Goal: Information Seeking & Learning: Compare options

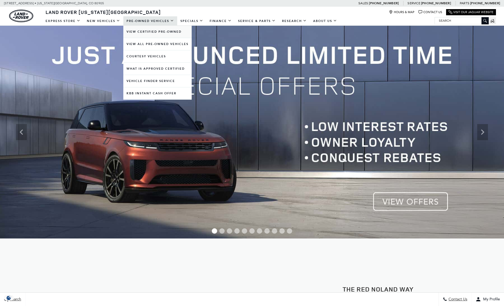
click at [155, 31] on link "View Certified Pre-Owned" at bounding box center [157, 32] width 68 height 12
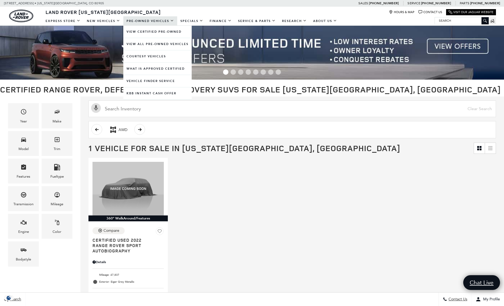
click at [146, 21] on link "Pre-Owned Vehicles" at bounding box center [150, 20] width 54 height 9
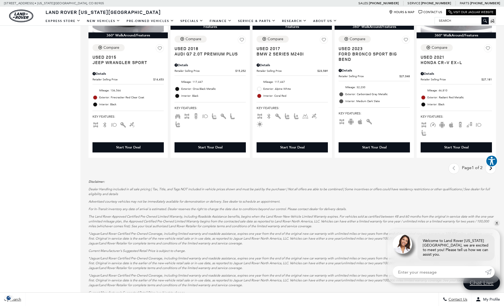
scroll to position [777, 0]
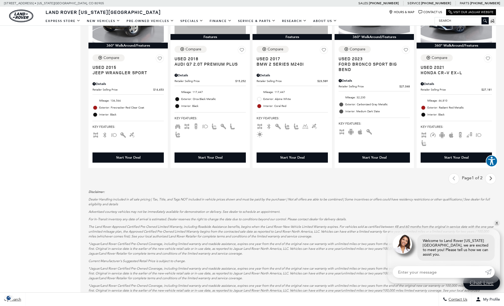
click at [493, 181] on icon "next page" at bounding box center [490, 178] width 3 height 9
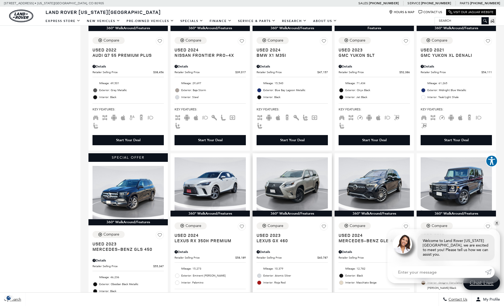
scroll to position [274, 0]
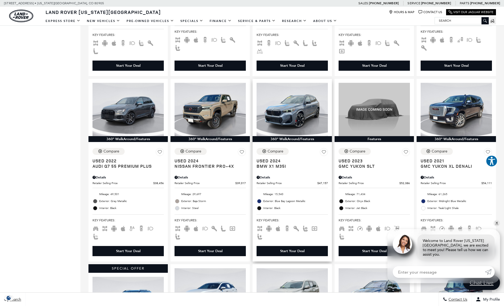
click at [271, 163] on span "Used 2024" at bounding box center [290, 160] width 67 height 5
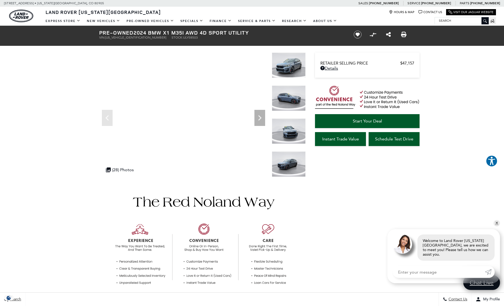
drag, startPoint x: 137, startPoint y: 32, endPoint x: 258, endPoint y: 30, distance: 121.5
click at [258, 30] on h1 "Pre-Owned 2024 BMW X1 M35i AWD 4D Sport Utility" at bounding box center [221, 33] width 245 height 6
copy h1 "2024 BMW X1 M35i AWD 4D Sport Utility"
drag, startPoint x: 143, startPoint y: 38, endPoint x: 170, endPoint y: 39, distance: 26.6
click at [170, 39] on ul "VIN: WBX13EF03R5Y58503 Stock: ULY58503" at bounding box center [221, 38] width 245 height 4
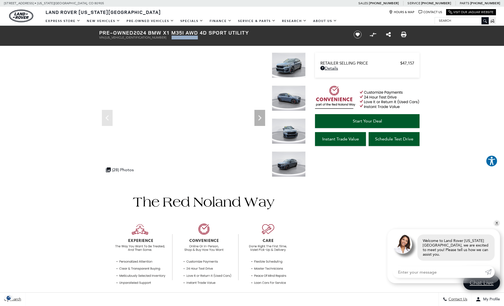
copy li "Stock: ULY58503"
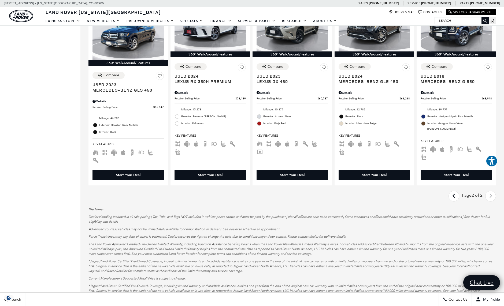
scroll to position [545, 0]
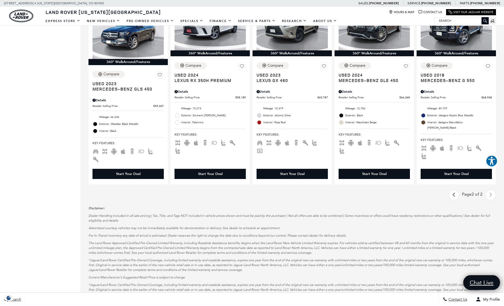
click at [456, 198] on icon "previous page" at bounding box center [454, 195] width 3 height 9
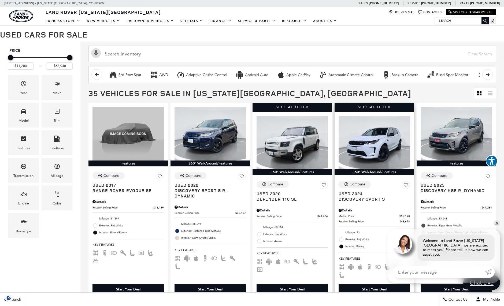
scroll to position [91, 0]
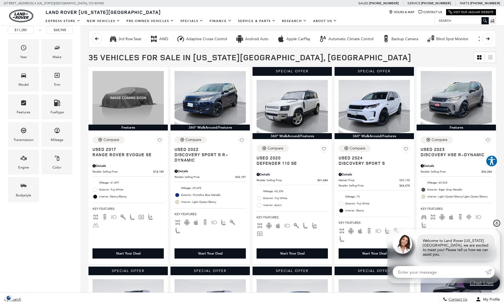
click at [498, 227] on link "✕" at bounding box center [497, 223] width 6 height 6
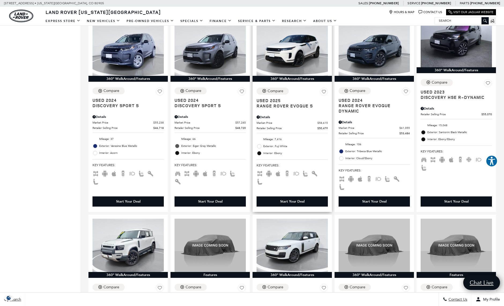
scroll to position [308, 0]
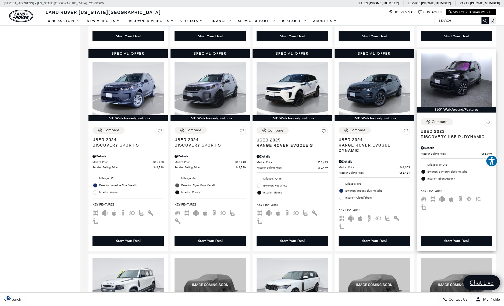
click at [453, 137] on span "Discovery HSE R-Dynamic" at bounding box center [454, 136] width 67 height 5
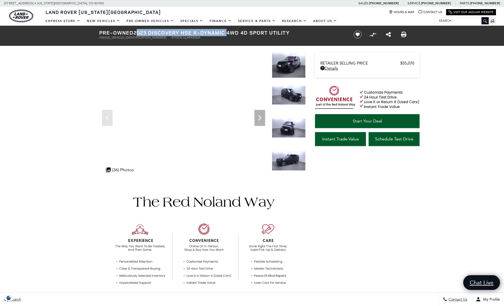
drag, startPoint x: 137, startPoint y: 32, endPoint x: 231, endPoint y: 34, distance: 94.4
click at [231, 34] on h1 "Pre-Owned 2023 Discovery HSE R-Dynamic 4WD 4D Sport Utility" at bounding box center [221, 33] width 245 height 6
copy h1 "2023 Discovery HSE R-Dynamic"
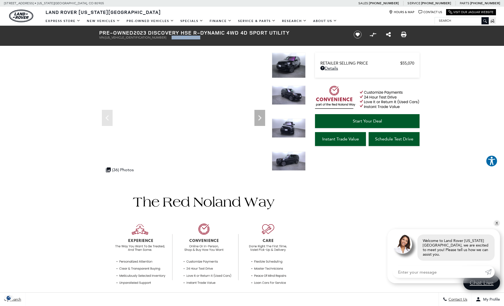
drag, startPoint x: 144, startPoint y: 39, endPoint x: 177, endPoint y: 41, distance: 33.6
click at [177, 41] on div "Pre-Owned 2023 Discovery HSE R-Dynamic 4WD 4D Sport Utility VIN: SALRM4EU8P2484…" at bounding box center [220, 35] width 258 height 18
copy li "Stock: UL484506A"
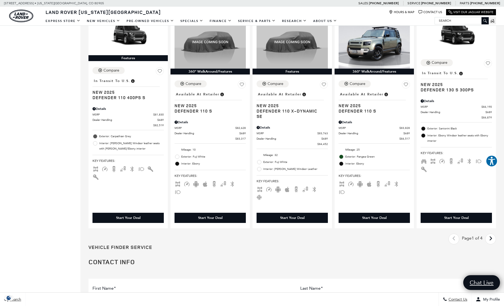
scroll to position [934, 0]
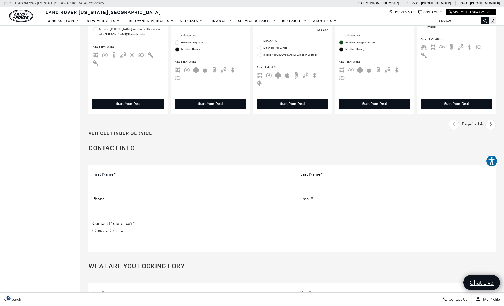
click at [493, 126] on icon "next page" at bounding box center [490, 124] width 3 height 9
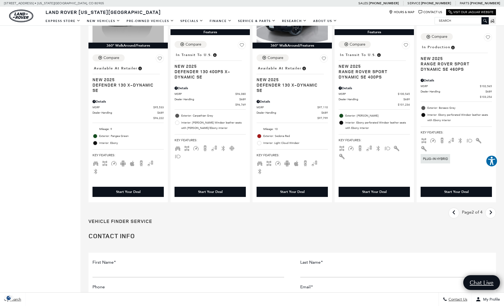
scroll to position [839, 0]
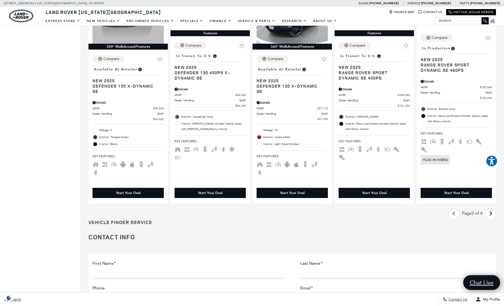
click at [454, 216] on link "Last - Page" at bounding box center [455, 214] width 12 height 9
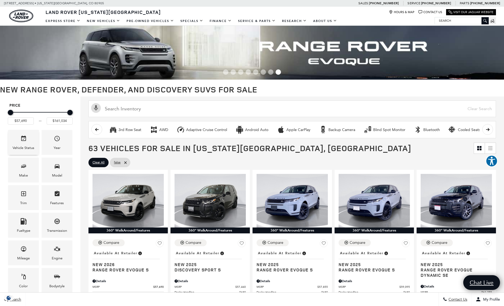
click at [25, 145] on div "Vehicle Status" at bounding box center [24, 148] width 22 height 6
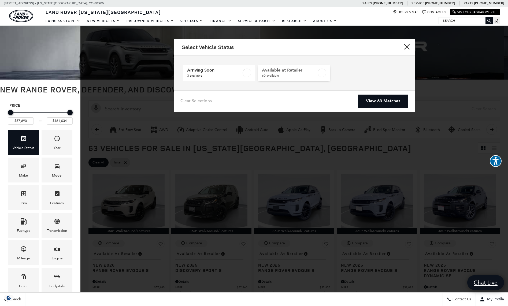
click at [319, 71] on label at bounding box center [322, 73] width 9 height 9
checkbox input "true"
click at [382, 102] on link "View 60 Matches" at bounding box center [383, 101] width 50 height 13
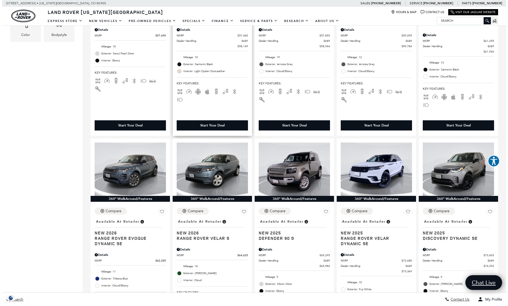
scroll to position [12, 0]
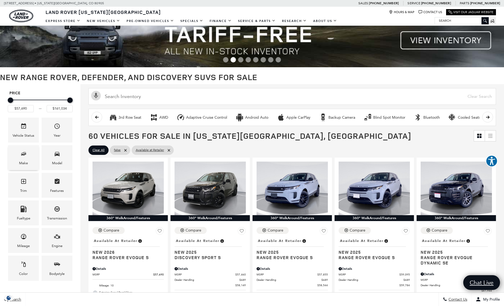
click at [27, 159] on div "Make" at bounding box center [23, 157] width 31 height 25
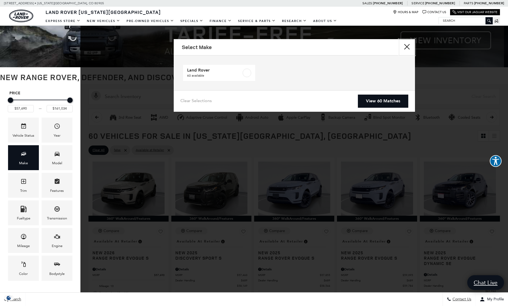
click at [406, 43] on button "Close" at bounding box center [407, 47] width 16 height 16
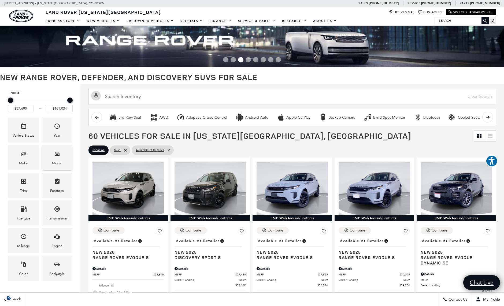
click at [64, 163] on div "Model" at bounding box center [57, 157] width 31 height 25
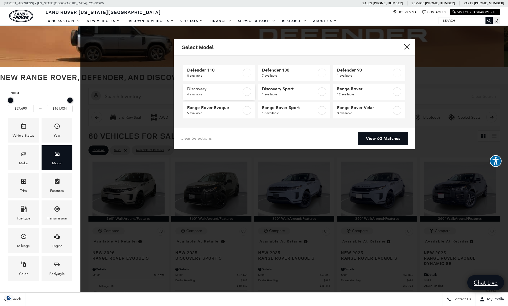
click at [247, 91] on label at bounding box center [247, 91] width 9 height 9
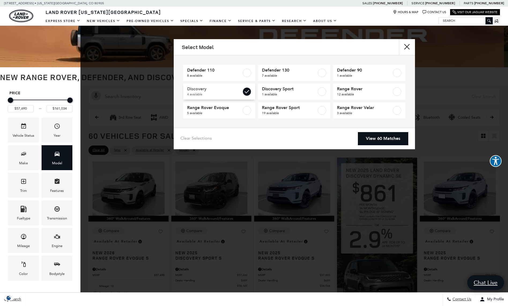
type input "$74,292"
type input "$88,694"
checkbox input "true"
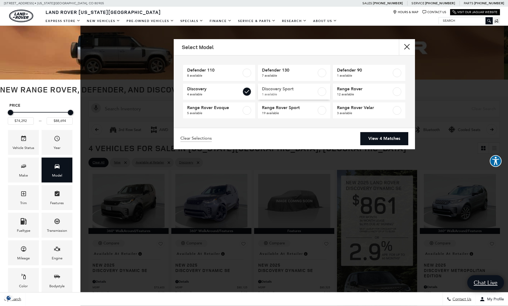
click at [322, 92] on label at bounding box center [322, 91] width 9 height 9
type input "$58,149"
checkbox input "true"
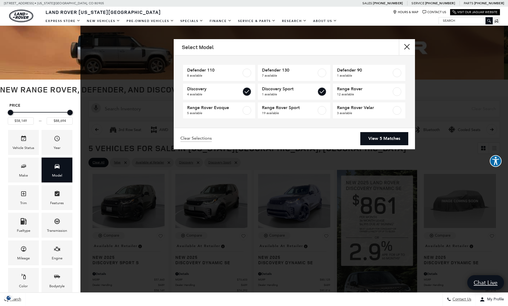
click at [392, 136] on link "View 5 Matches" at bounding box center [385, 138] width 48 height 13
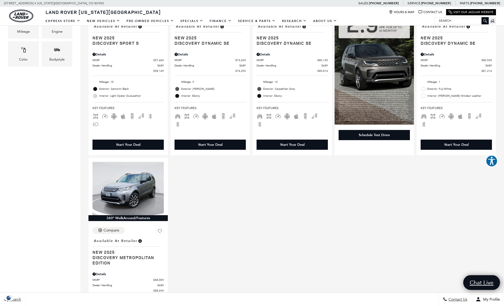
scroll to position [266, 0]
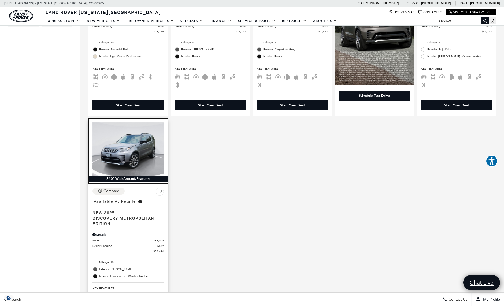
click at [133, 147] on img at bounding box center [128, 150] width 71 height 54
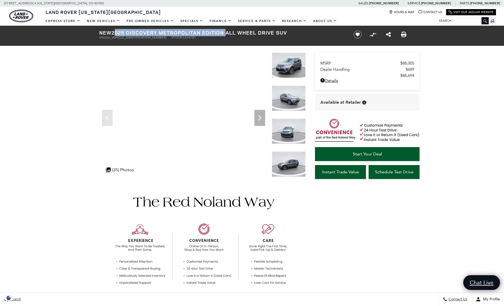
drag, startPoint x: 114, startPoint y: 33, endPoint x: 231, endPoint y: 35, distance: 117.0
click at [231, 35] on h1 "New 2025 Discovery Metropolitan Edition All Wheel Drive SUV" at bounding box center [221, 33] width 245 height 6
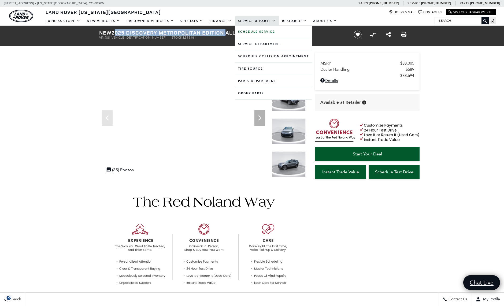
copy h1 "2025 Discovery Metropolitan Edition"
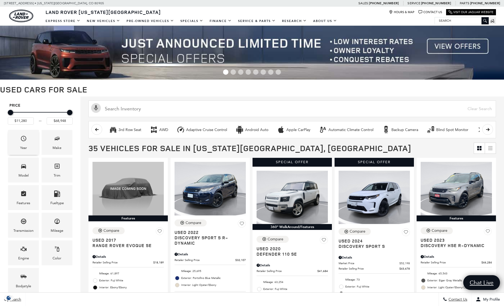
click at [29, 147] on div "Year" at bounding box center [23, 142] width 31 height 25
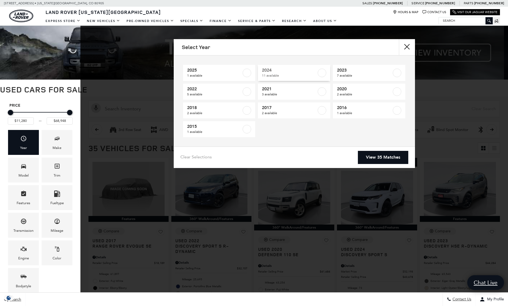
click at [297, 70] on span "2024" at bounding box center [289, 70] width 55 height 5
type input "$35,448"
type input "$66,689"
checkbox input "true"
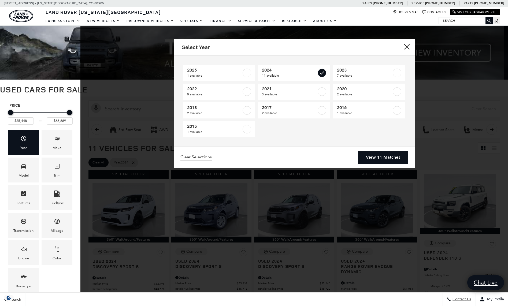
click at [387, 156] on link "View 11 Matches" at bounding box center [383, 157] width 50 height 13
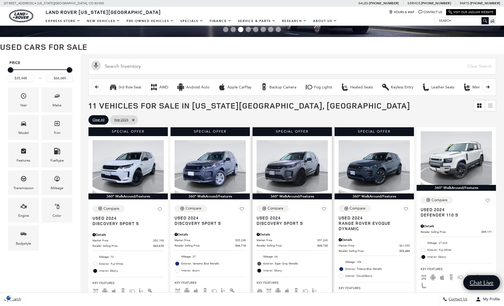
scroll to position [84, 0]
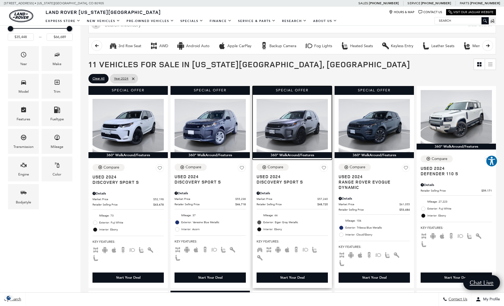
click at [302, 127] on img at bounding box center [292, 125] width 71 height 53
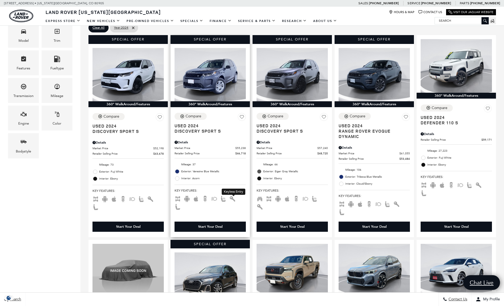
scroll to position [134, 0]
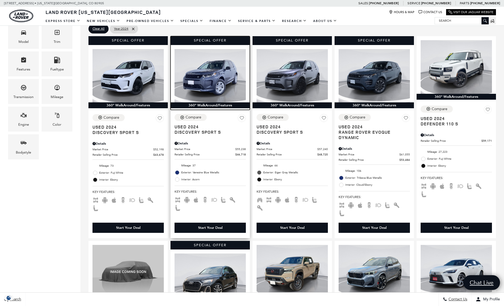
click at [212, 86] on img at bounding box center [210, 75] width 71 height 53
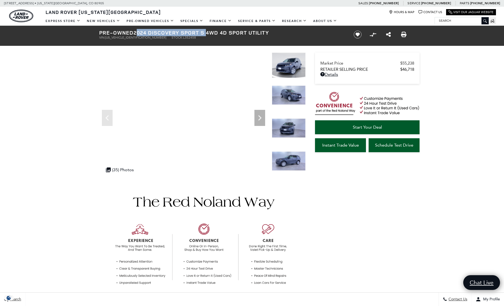
drag, startPoint x: 137, startPoint y: 33, endPoint x: 209, endPoint y: 36, distance: 72.2
click at [209, 36] on h1 "Pre-Owned 2024 Discovery Sport S 4WD 4D Sport Utility" at bounding box center [221, 33] width 245 height 6
copy h1 "2024 Discovery Sport S"
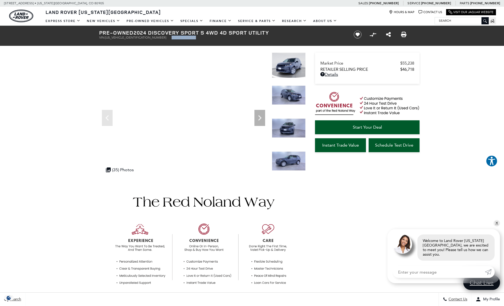
drag, startPoint x: 142, startPoint y: 38, endPoint x: 166, endPoint y: 37, distance: 23.6
click at [172, 37] on li "Stock: L352458" at bounding box center [184, 38] width 24 height 4
copy li "Stock: L352458"
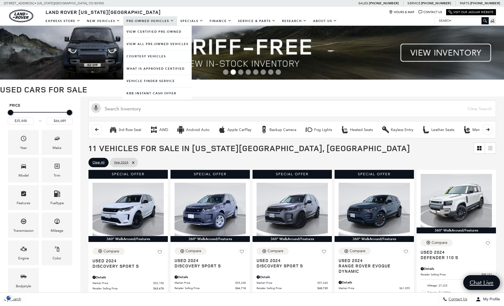
click at [147, 22] on link "Pre-Owned Vehicles" at bounding box center [150, 20] width 54 height 9
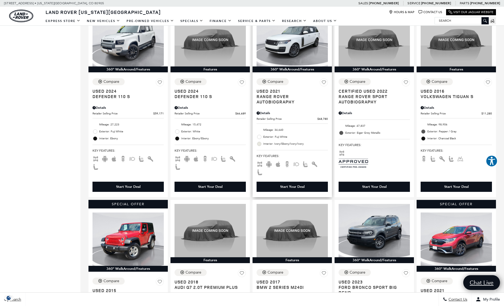
scroll to position [525, 0]
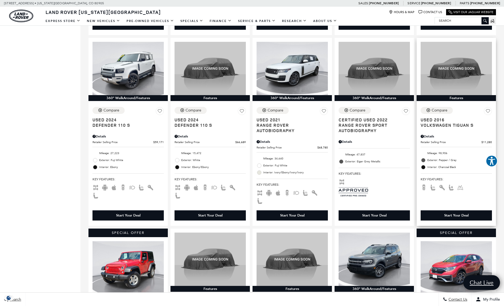
click at [454, 125] on span "Volkswagen Tiguan S" at bounding box center [454, 125] width 67 height 5
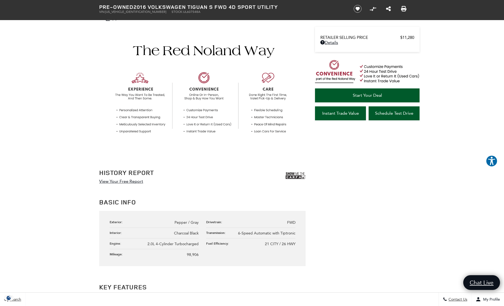
scroll to position [37, 0]
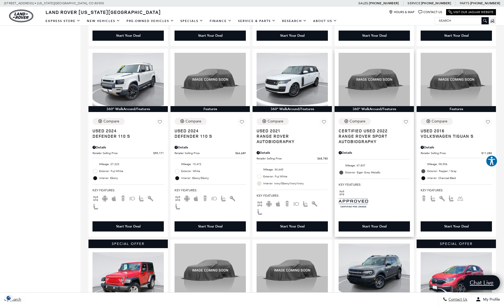
scroll to position [466, 0]
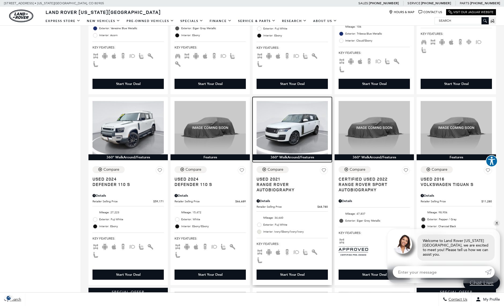
click at [294, 130] on img at bounding box center [292, 128] width 71 height 54
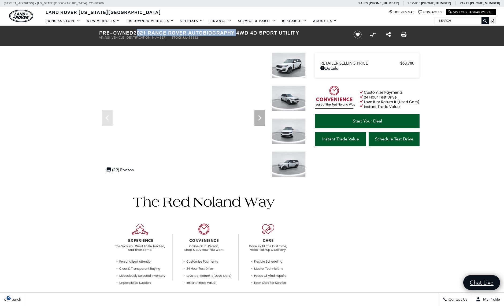
drag, startPoint x: 136, startPoint y: 32, endPoint x: 241, endPoint y: 34, distance: 104.4
click at [241, 34] on h1 "Pre-Owned 2021 Range Rover Autobiography 4WD 4D Sport Utility" at bounding box center [221, 33] width 245 height 6
drag, startPoint x: 144, startPoint y: 38, endPoint x: 172, endPoint y: 39, distance: 28.4
click at [172, 39] on ul "VIN: [US_VEHICLE_IDENTIFICATION_NUMBER] Stock: UL455332" at bounding box center [221, 38] width 245 height 4
copy li "Stock: UL455332"
